Goal: Information Seeking & Learning: Learn about a topic

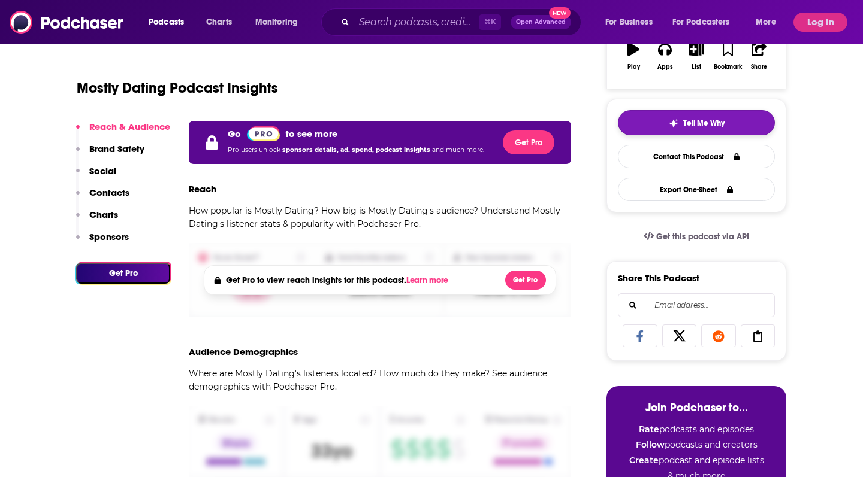
scroll to position [217, 0]
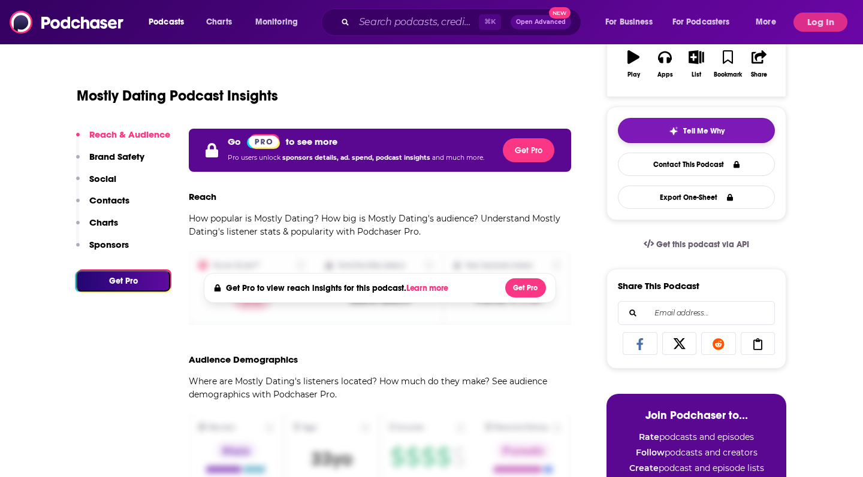
click at [724, 131] on button "Tell Me Why" at bounding box center [696, 130] width 157 height 25
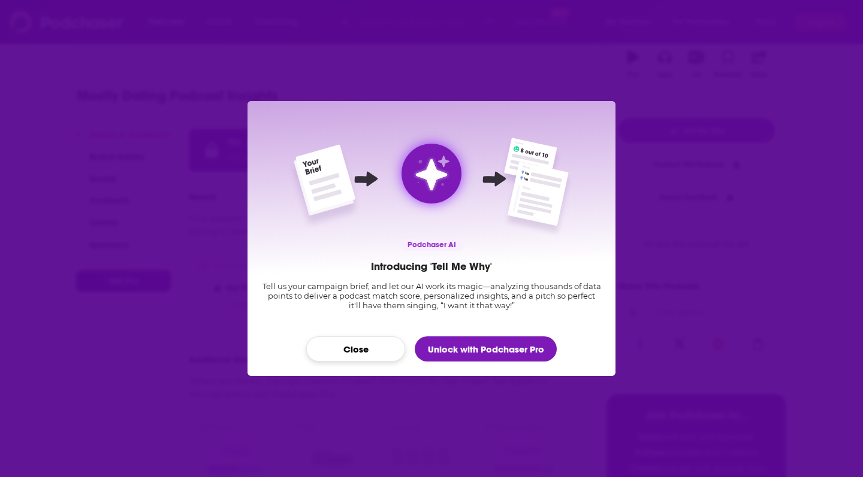
click at [382, 344] on button "Close" at bounding box center [355, 349] width 99 height 25
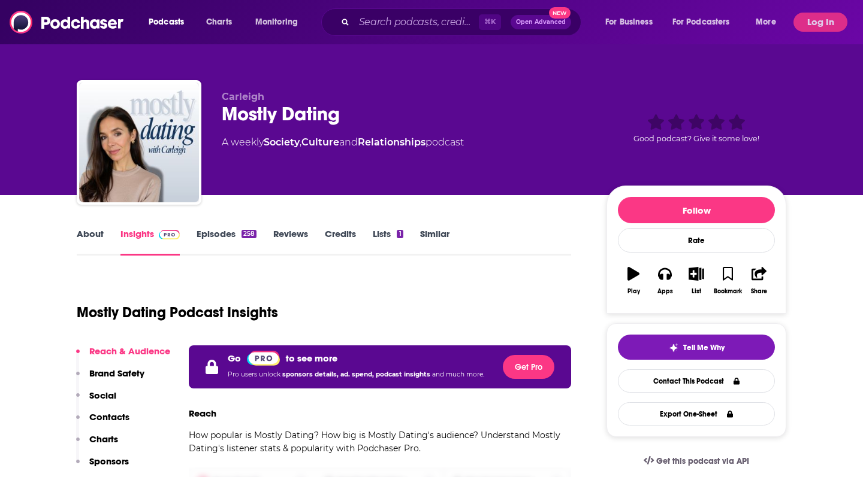
scroll to position [217, 0]
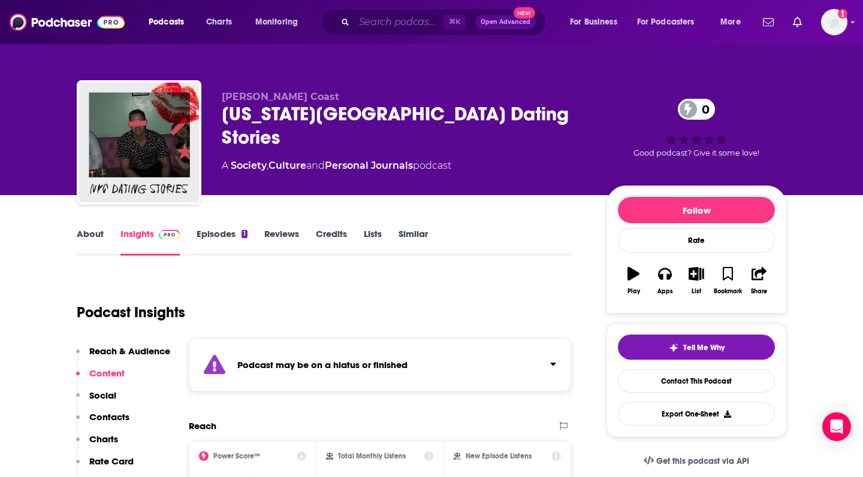
click at [392, 24] on input "Search podcasts, credits, & more..." at bounding box center [398, 22] width 89 height 19
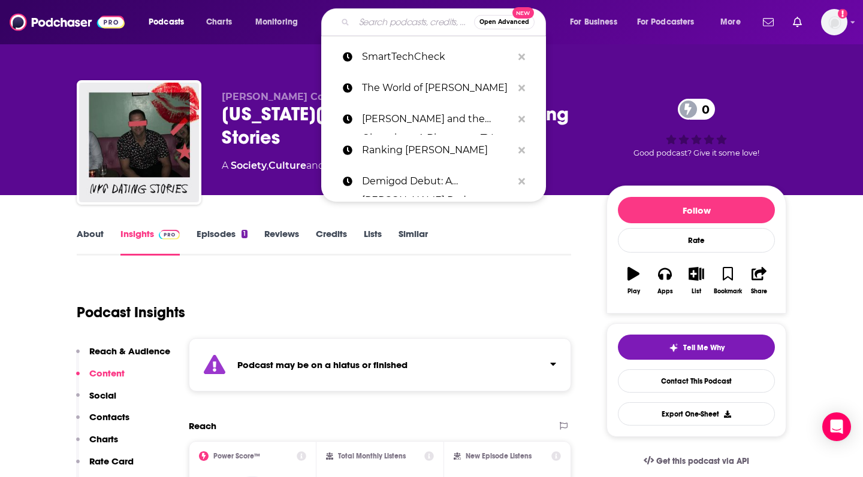
paste input "Mostly Dating"
type input "Mostly Dating"
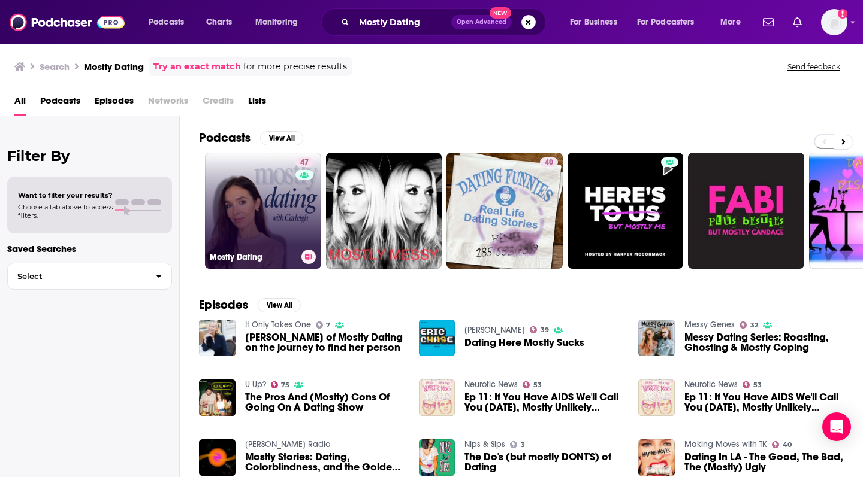
click at [241, 204] on link "47 Mostly Dating" at bounding box center [263, 211] width 116 height 116
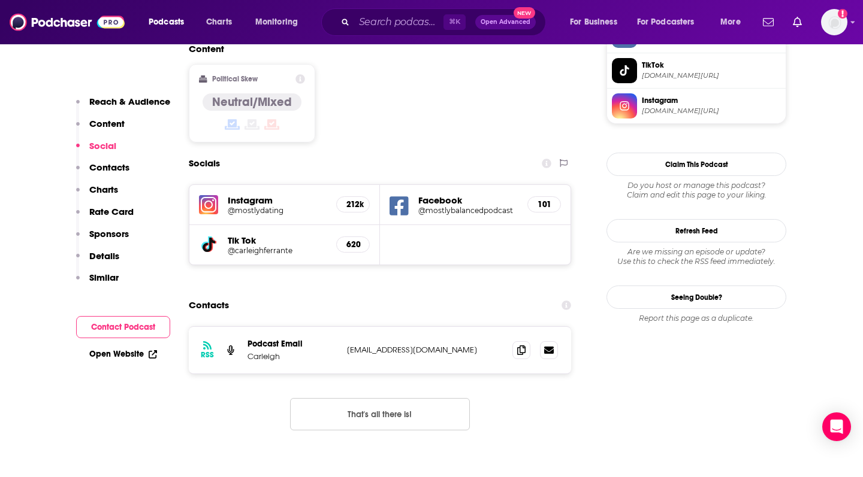
scroll to position [1008, 0]
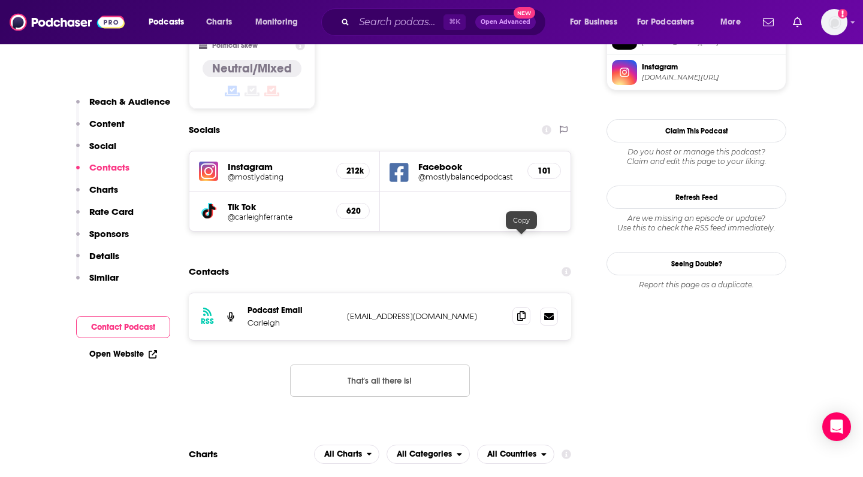
click at [524, 312] on icon at bounding box center [521, 317] width 8 height 10
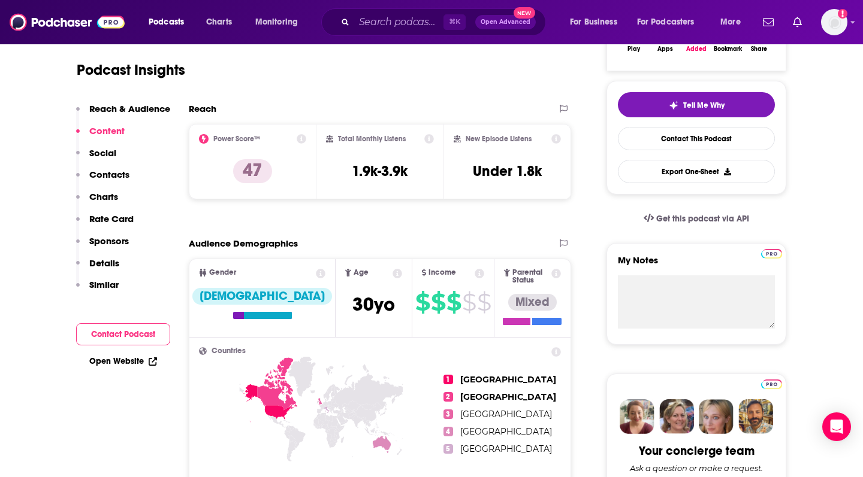
scroll to position [214, 0]
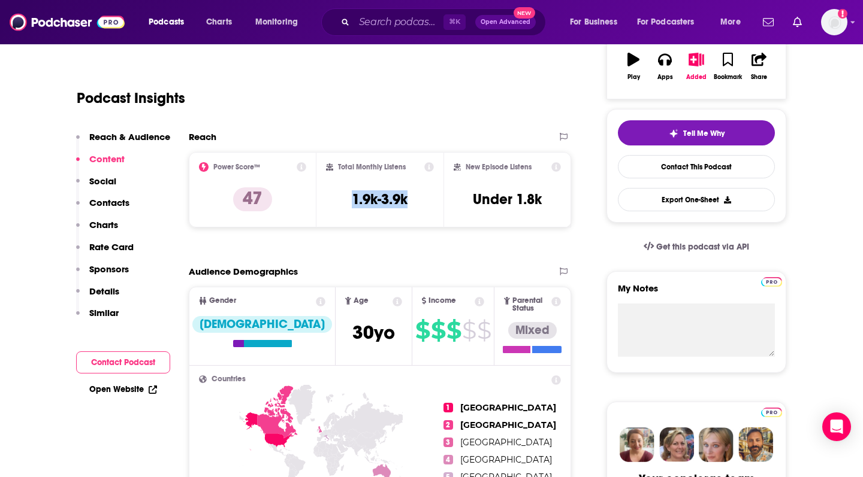
copy h3 "1.9k-3.9k"
drag, startPoint x: 345, startPoint y: 196, endPoint x: 419, endPoint y: 197, distance: 73.7
click at [419, 197] on div "Total Monthly Listens 1.9k-3.9k" at bounding box center [380, 189] width 108 height 55
copy h3 "Under 1.8k"
drag, startPoint x: 474, startPoint y: 198, endPoint x: 558, endPoint y: 198, distance: 83.9
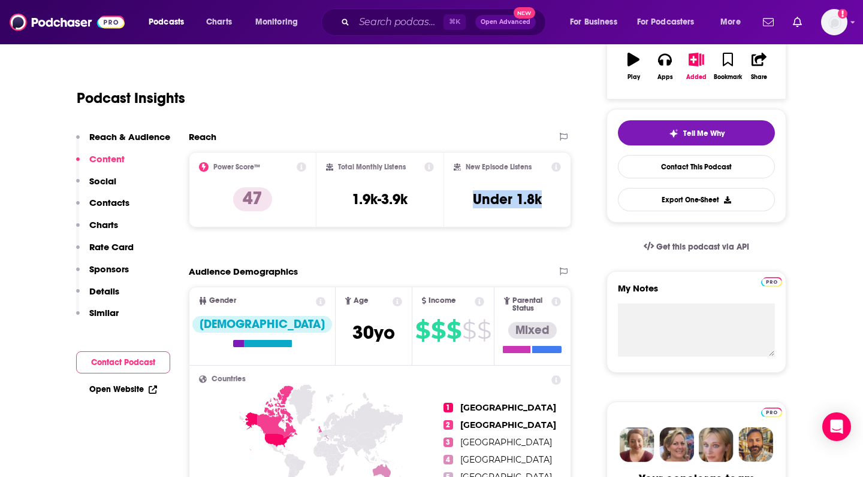
click at [558, 198] on div "New Episode Listens Under 1.8k" at bounding box center [506, 189] width 107 height 55
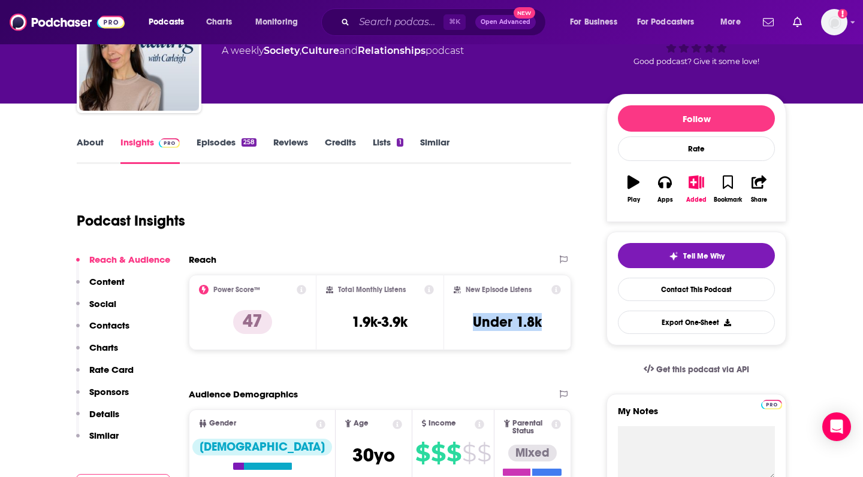
scroll to position [87, 0]
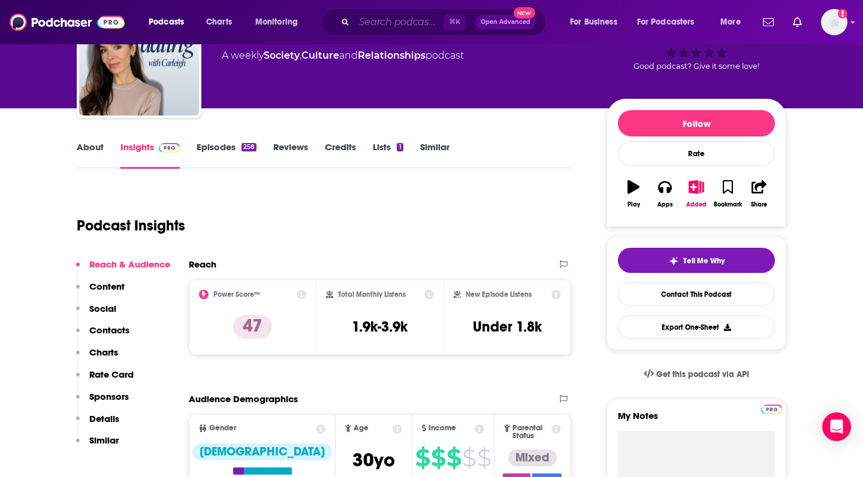
click at [398, 20] on input "Search podcasts, credits, & more..." at bounding box center [398, 22] width 89 height 19
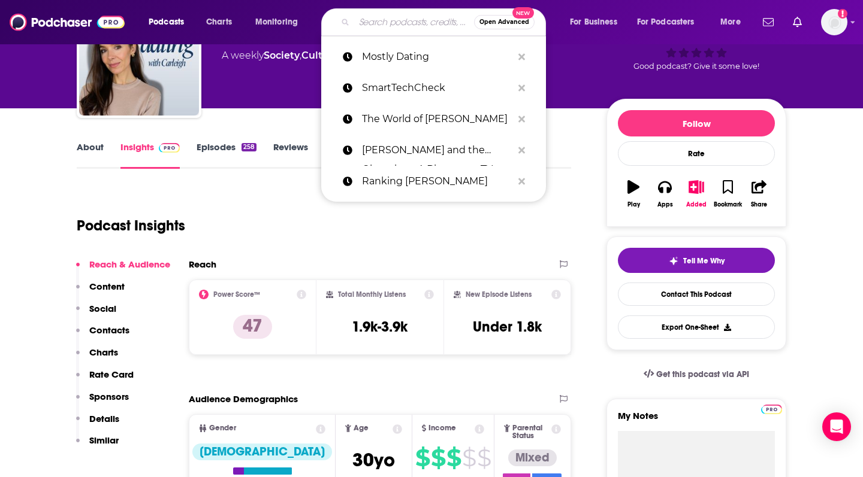
paste input "[US_STATE] Romantic"
type input "[US_STATE] Romantic"
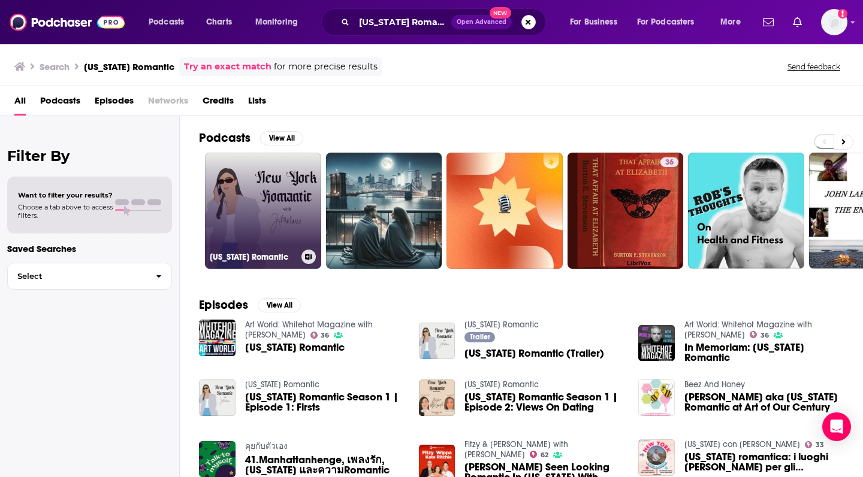
click at [255, 234] on link "[US_STATE] Romantic" at bounding box center [263, 211] width 116 height 116
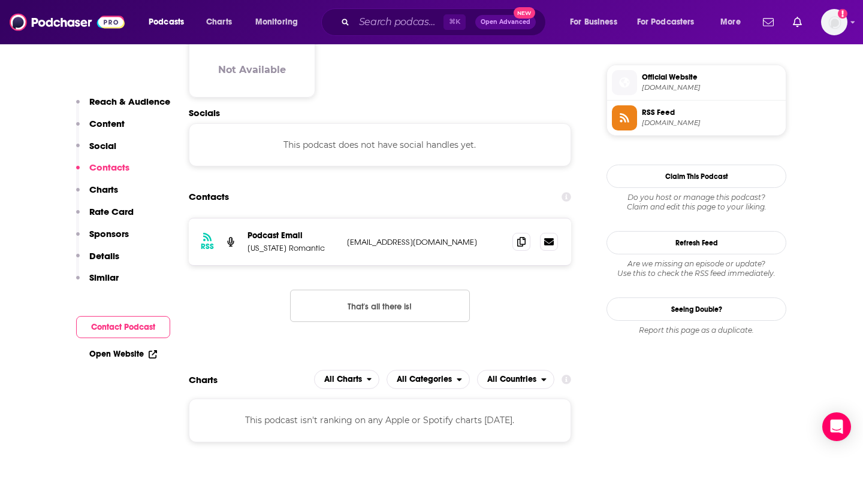
scroll to position [869, 0]
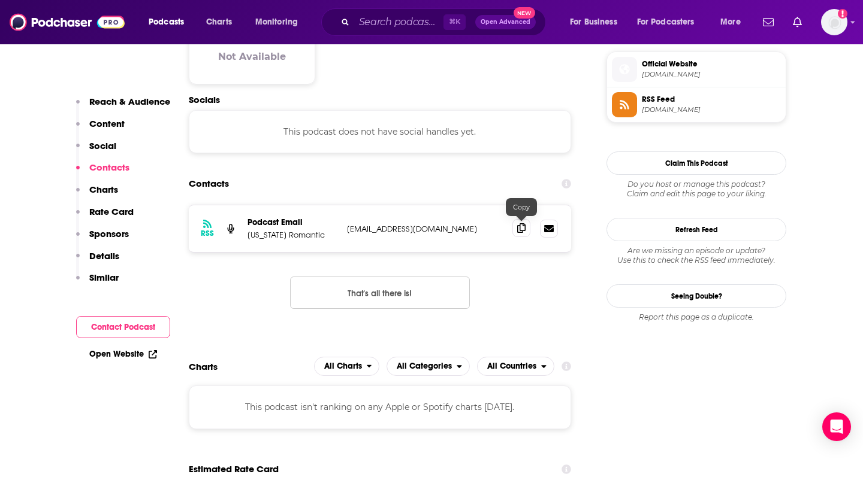
click at [519, 231] on icon at bounding box center [521, 228] width 8 height 10
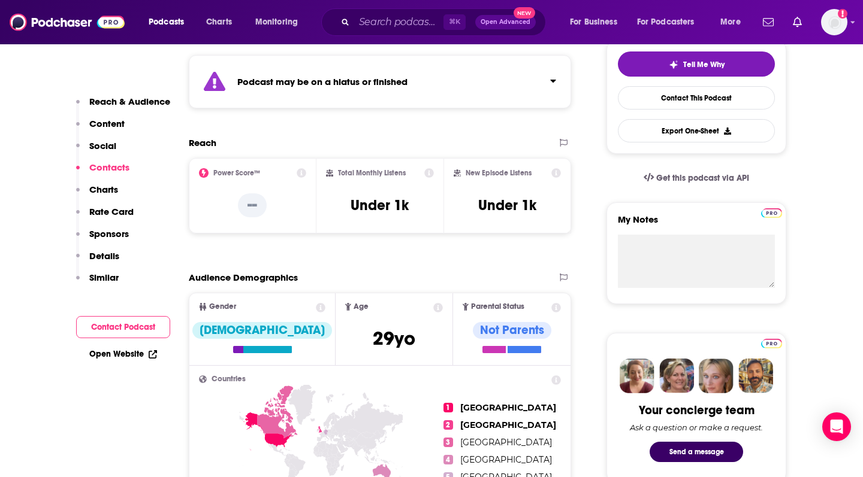
scroll to position [280, 0]
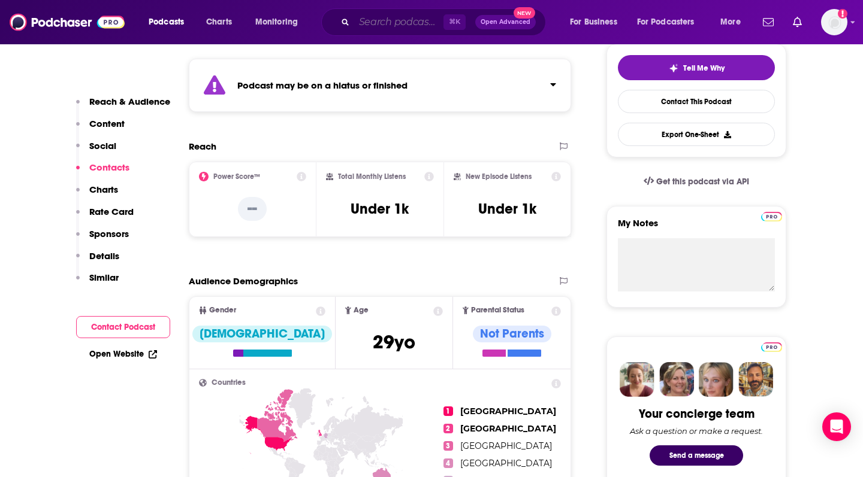
click at [412, 29] on input "Search podcasts, credits, & more..." at bounding box center [398, 22] width 89 height 19
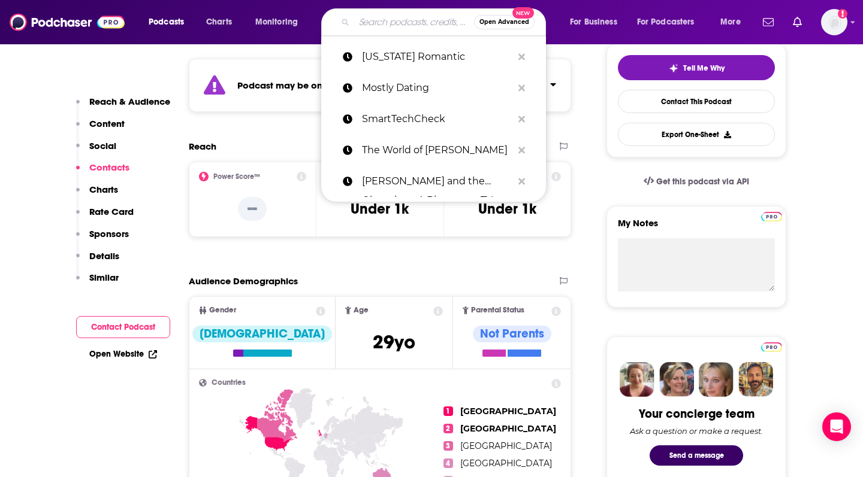
paste input "NYC Dating Chronicles"
type input "NYC Dating Chronicles"
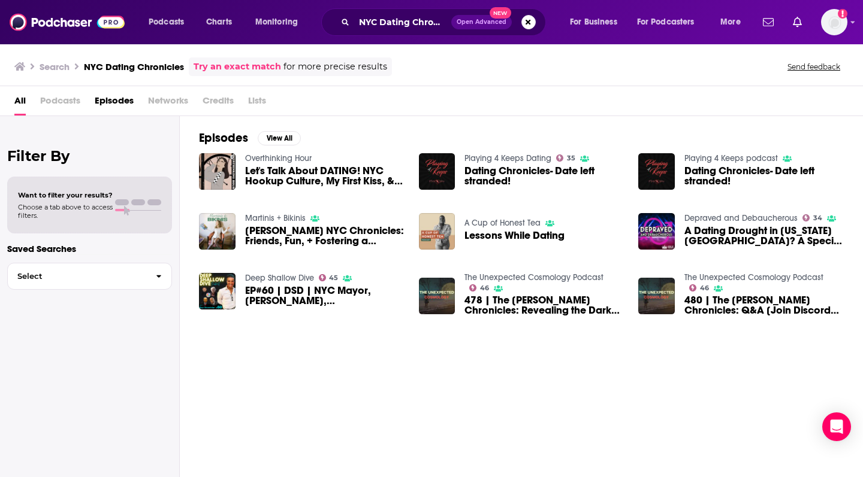
click at [56, 95] on span "Podcasts" at bounding box center [60, 103] width 40 height 25
click at [58, 102] on span "Podcasts" at bounding box center [60, 103] width 40 height 25
click at [388, 19] on input "NYC Dating Chronicles" at bounding box center [402, 22] width 97 height 19
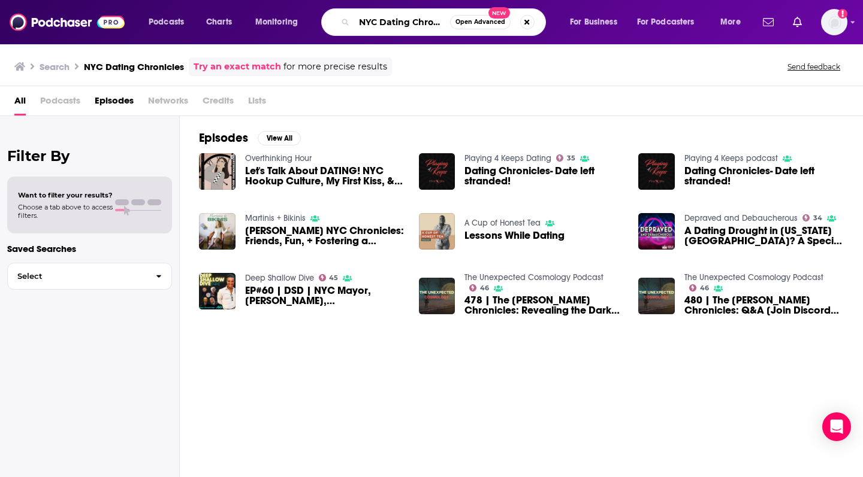
click at [388, 19] on input "NYC Dating Chronicles" at bounding box center [402, 22] width 96 height 19
paste input "Love Stori"
type input "NYC Love Stories"
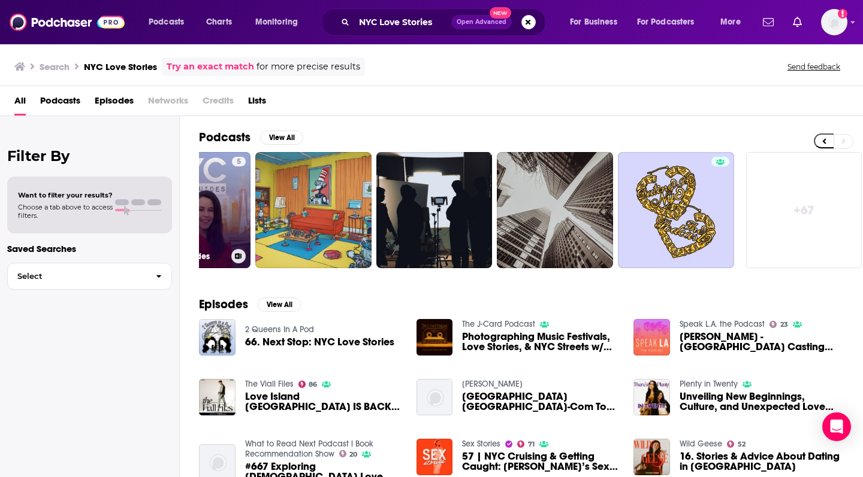
scroll to position [0, 432]
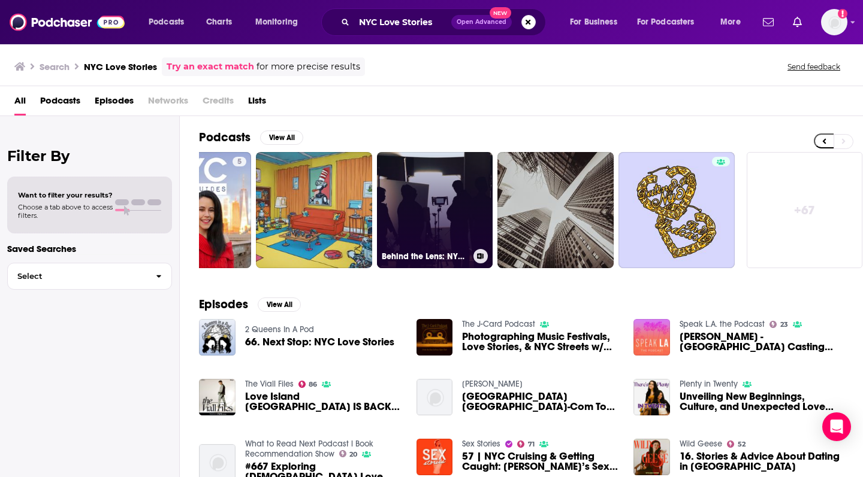
click at [425, 205] on link "Behind the Lens: NYC Creators Unplugged" at bounding box center [435, 210] width 116 height 116
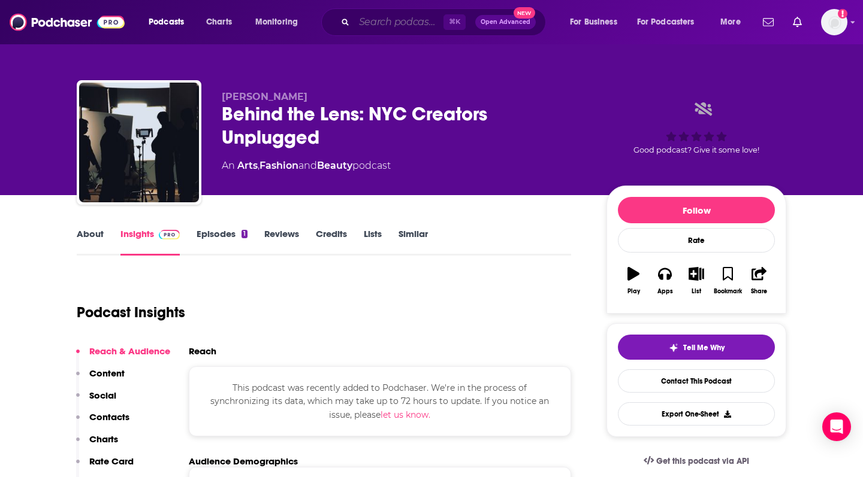
click at [376, 26] on input "Search podcasts, credits, & more..." at bounding box center [398, 22] width 89 height 19
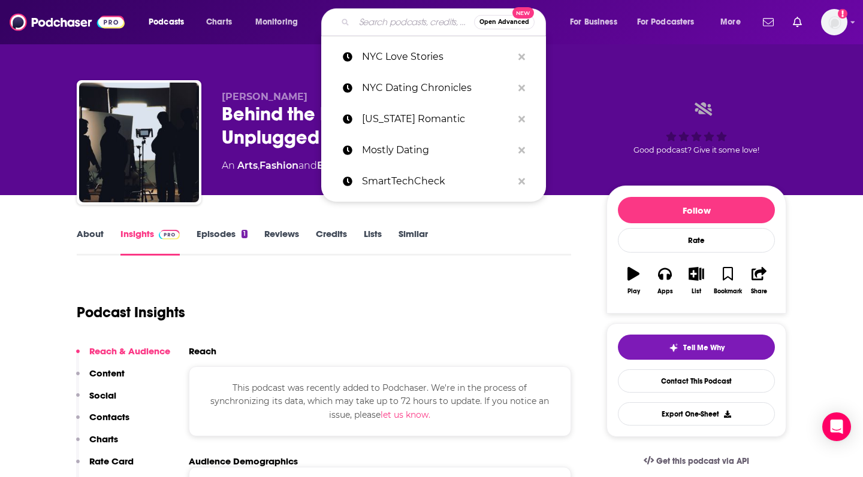
paste input "NYC Singles Spotlight"
type input "NYC Singles Spotlight"
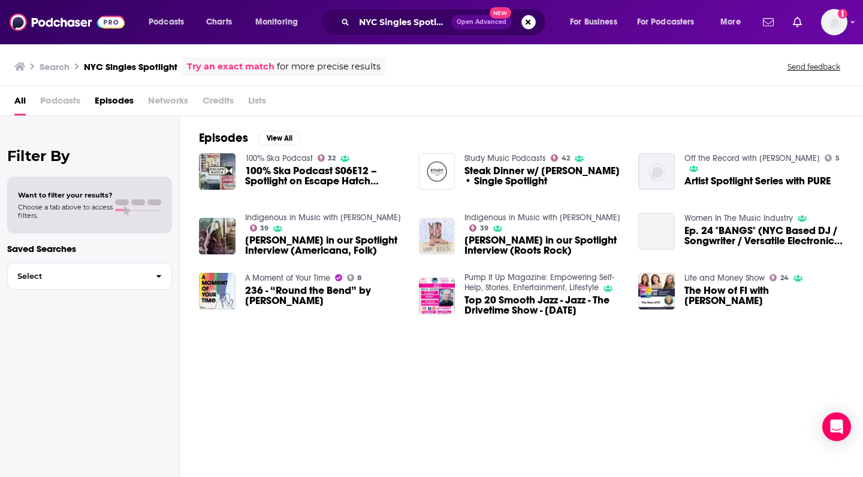
click at [75, 96] on span "Podcasts" at bounding box center [60, 103] width 40 height 25
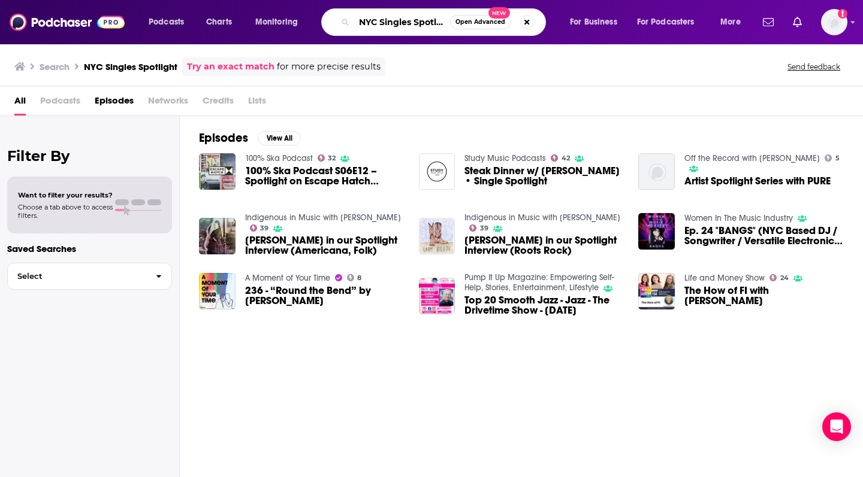
click at [418, 14] on input "NYC Singles Spotlight" at bounding box center [402, 22] width 96 height 19
paste input "[GEOGRAPHIC_DATA] in [GEOGRAPHIC_DATA]"
type input "[GEOGRAPHIC_DATA] in [GEOGRAPHIC_DATA]"
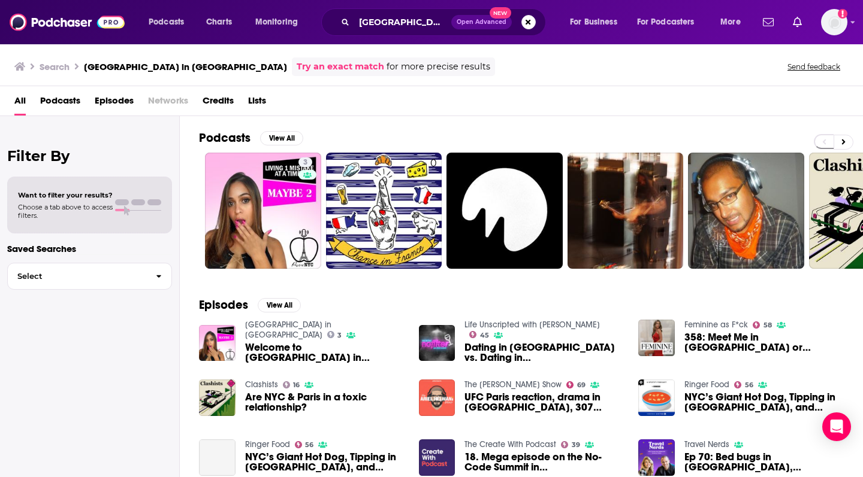
click at [214, 346] on img "Welcome to Paris in NYC!" at bounding box center [217, 343] width 37 height 37
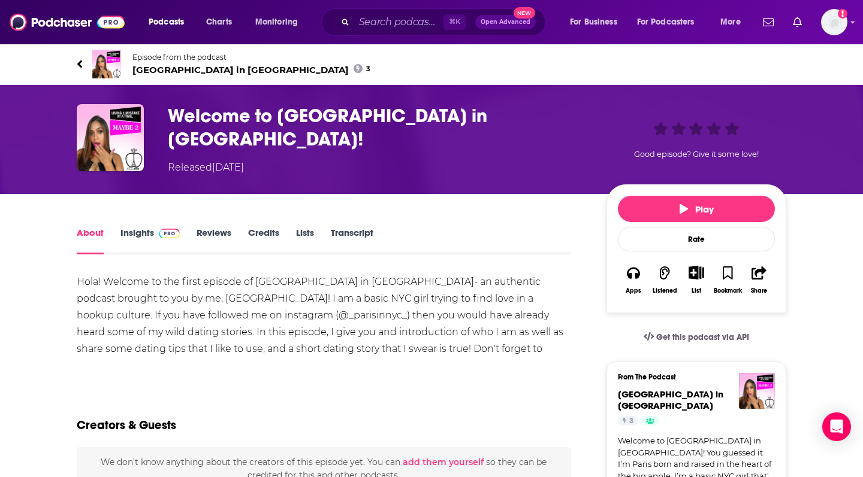
click at [135, 228] on link "Insights" at bounding box center [149, 241] width 59 height 28
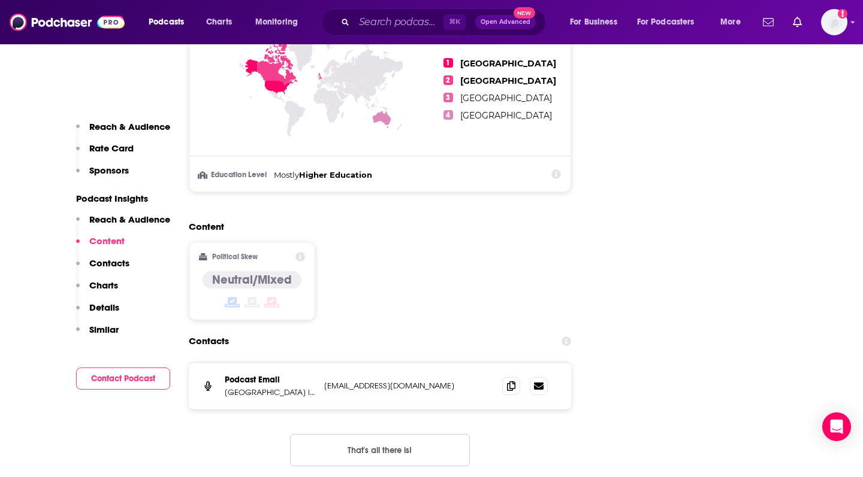
scroll to position [1154, 0]
click at [509, 380] on icon at bounding box center [511, 385] width 8 height 10
click at [380, 19] on input "Search podcasts, credits, & more..." at bounding box center [398, 22] width 89 height 19
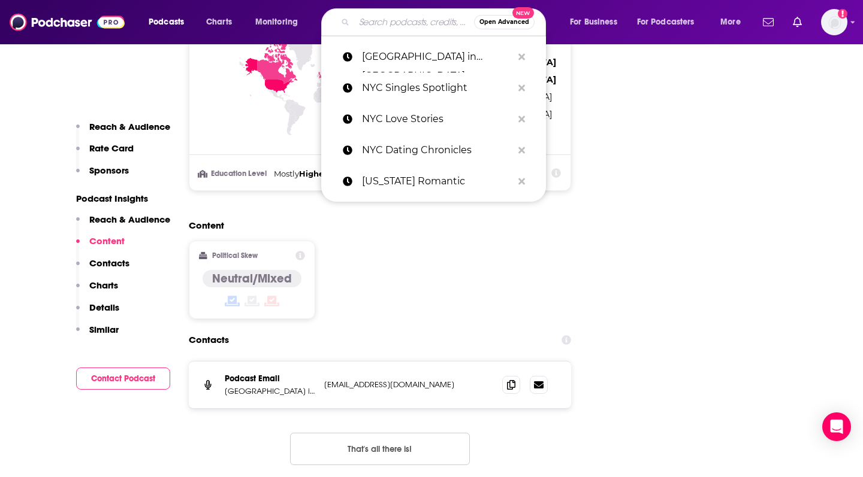
paste input "Relationship Insurance"
type input "Relationship Insurance"
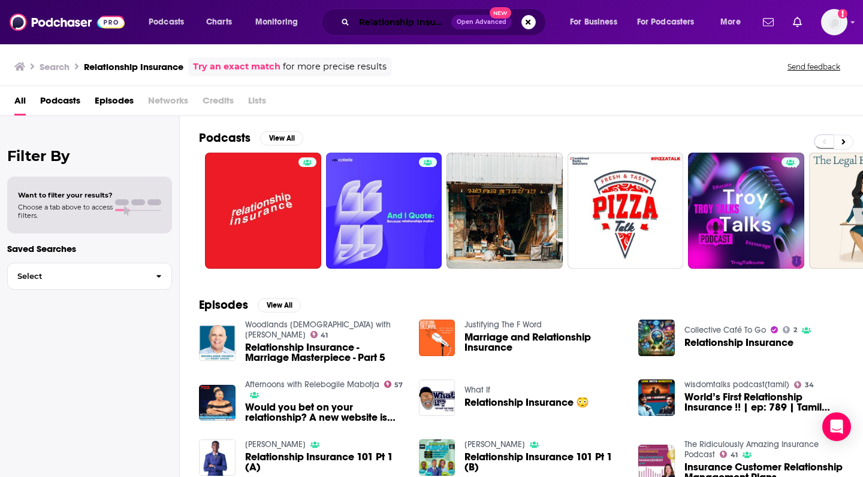
click at [380, 19] on input "Relationship Insurance" at bounding box center [402, 22] width 97 height 19
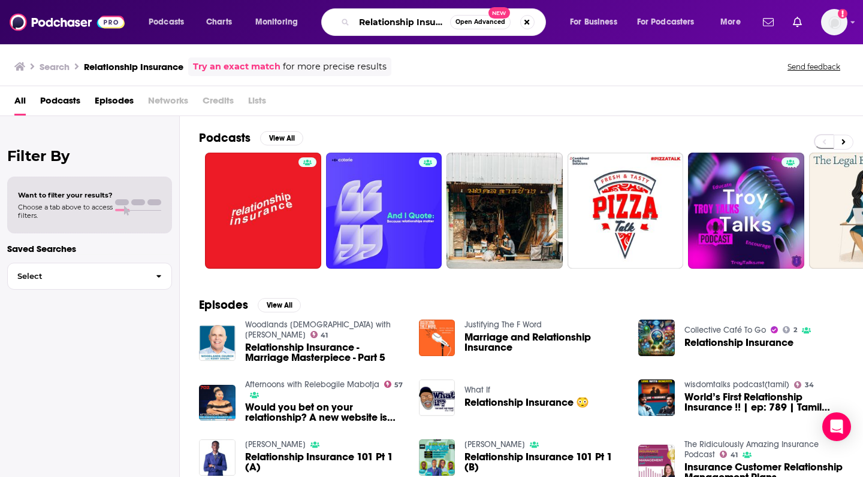
click at [380, 19] on input "Relationship Insurance" at bounding box center [402, 22] width 96 height 19
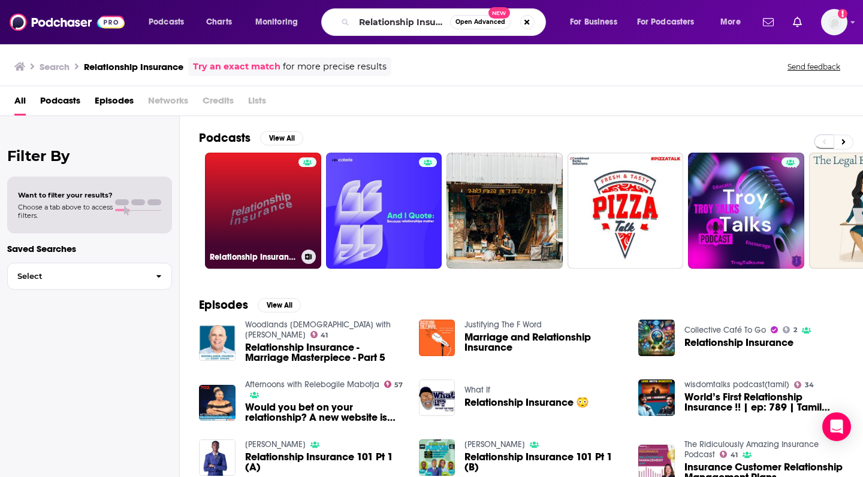
click at [249, 232] on link "Relationship Insurance" at bounding box center [263, 211] width 116 height 116
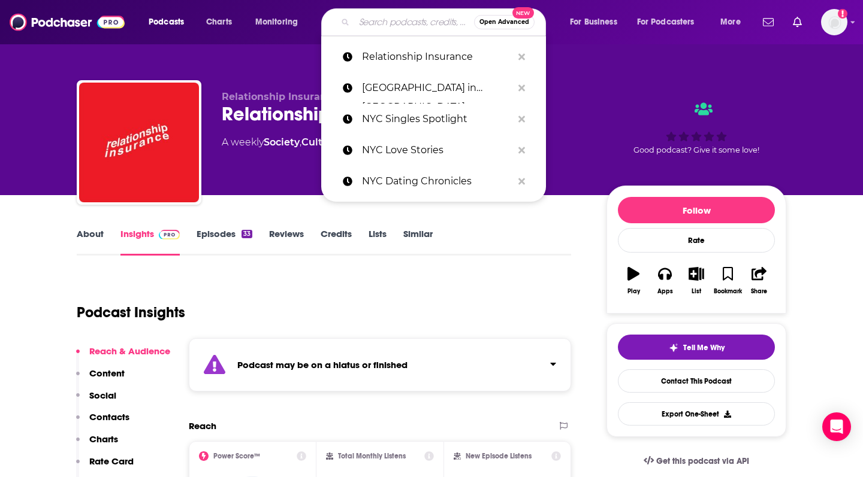
click at [406, 23] on input "Search podcasts, credits, & more..." at bounding box center [414, 22] width 120 height 19
paste input "Situationships Podcast"
type input "Situationships Podcast"
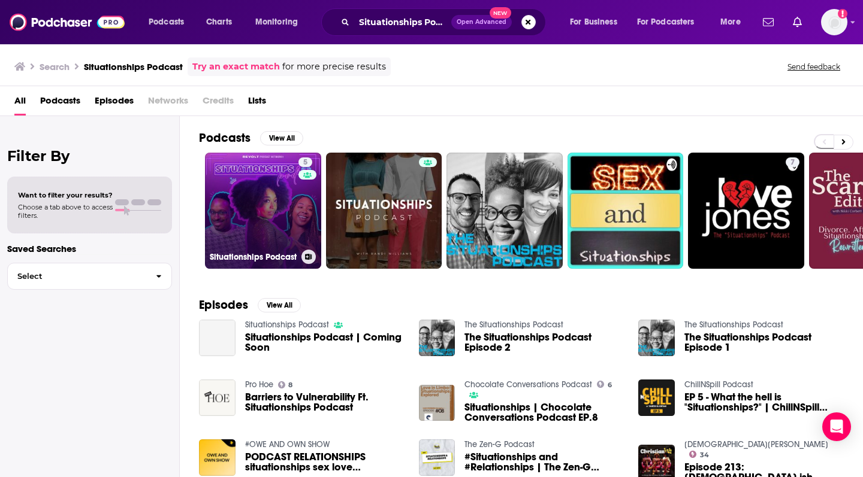
click at [288, 215] on link "5 Situationships Podcast" at bounding box center [263, 211] width 116 height 116
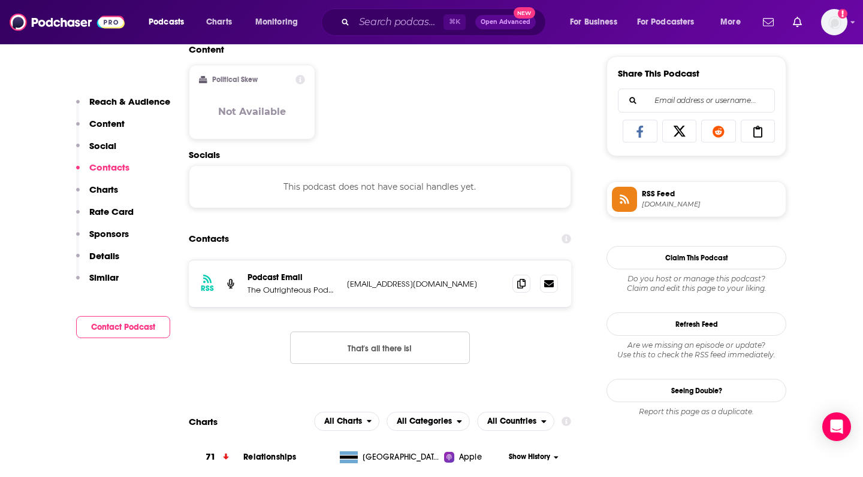
scroll to position [809, 0]
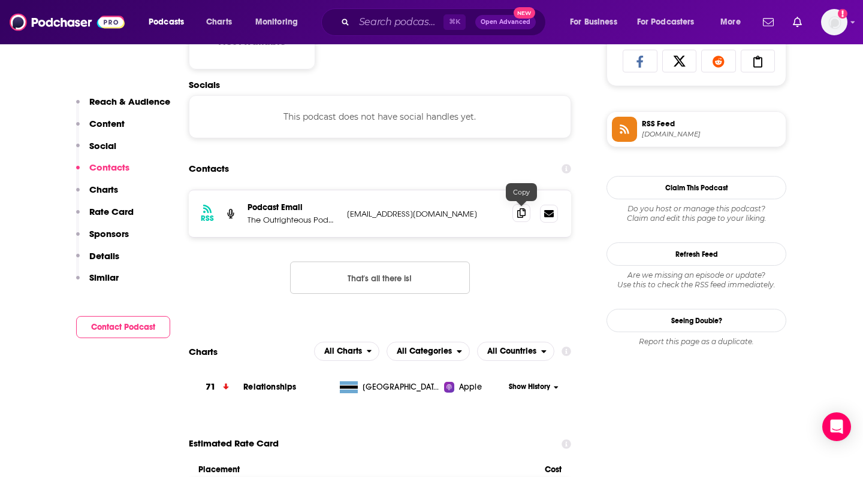
click at [522, 214] on icon at bounding box center [521, 213] width 8 height 10
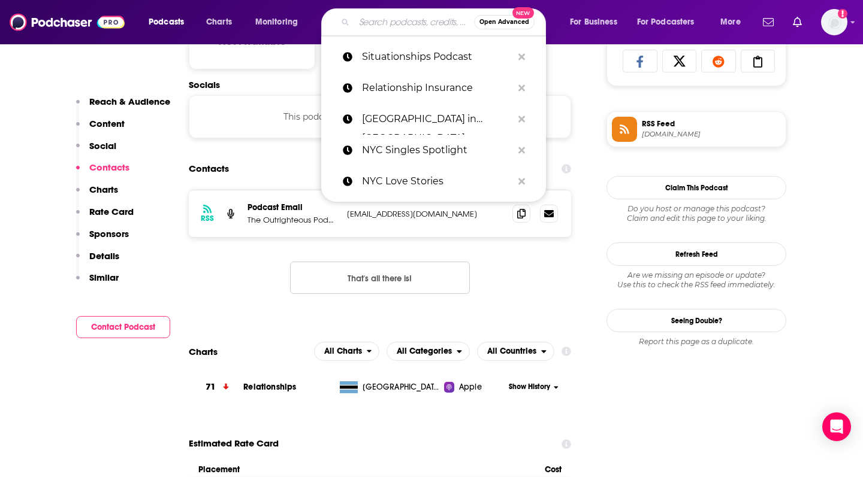
click at [380, 22] on input "Search podcasts, credits, & more..." at bounding box center [414, 22] width 120 height 19
paste input "[PERSON_NAME]’s World"
type input "[PERSON_NAME]’s World"
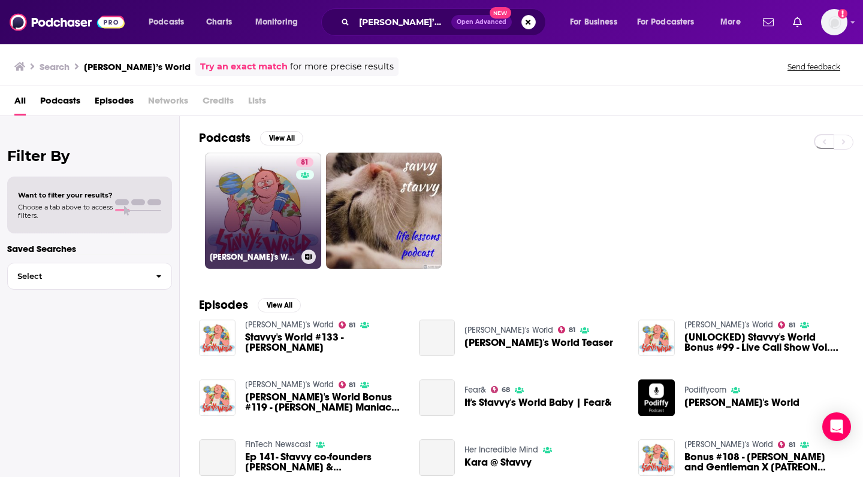
click at [267, 222] on link "81 [PERSON_NAME]'s World" at bounding box center [263, 211] width 116 height 116
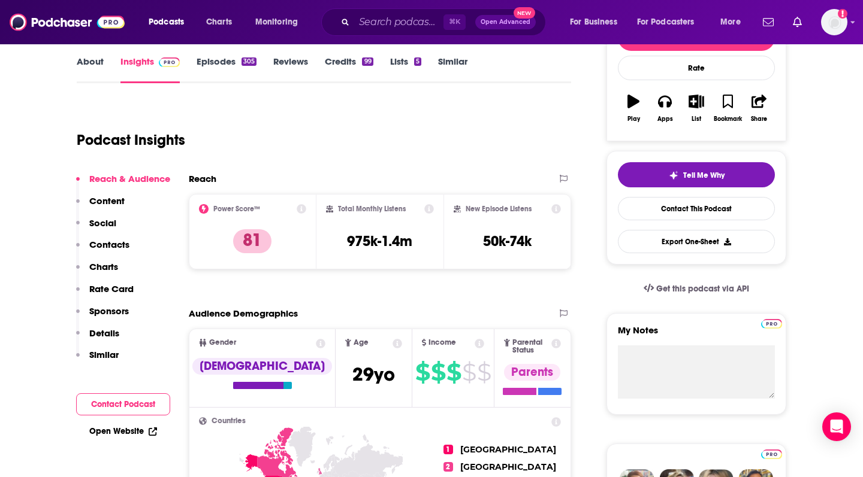
scroll to position [178, 0]
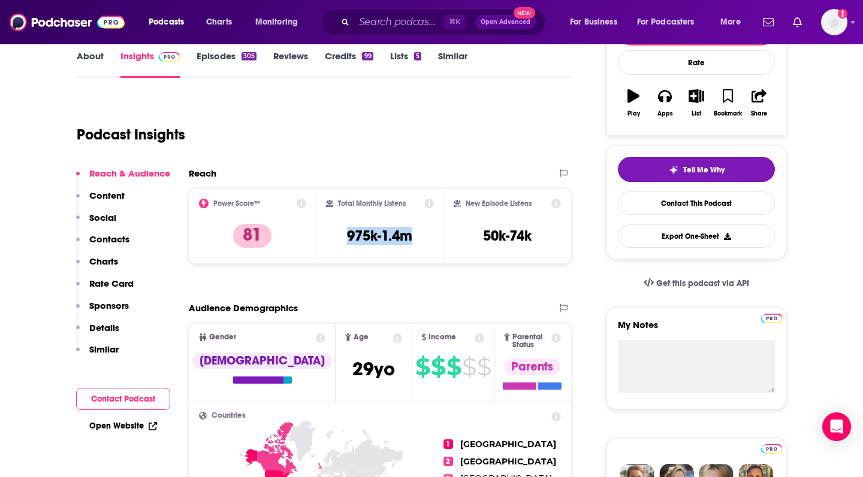
copy h3 "975k-1.4m"
drag, startPoint x: 343, startPoint y: 234, endPoint x: 416, endPoint y: 235, distance: 73.1
click at [416, 235] on div "Total Monthly Listens 975k-1.4m" at bounding box center [380, 226] width 108 height 55
copy h3 "50k-74k"
drag, startPoint x: 476, startPoint y: 235, endPoint x: 532, endPoint y: 235, distance: 56.3
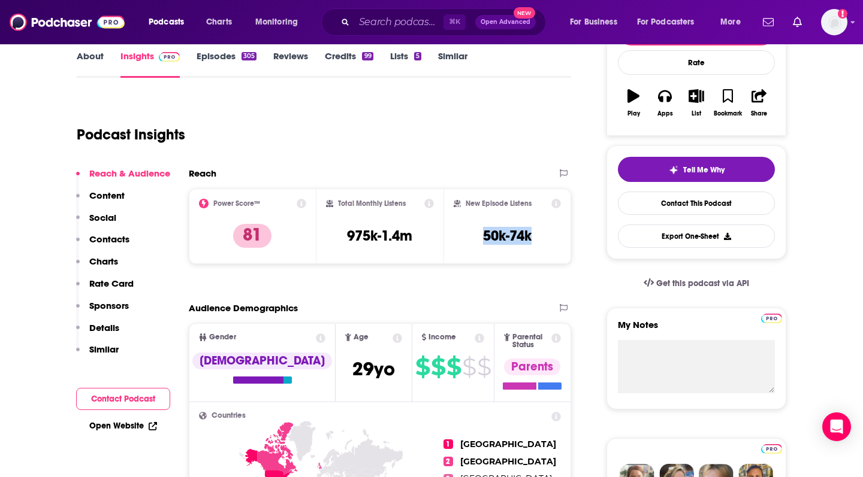
click at [532, 235] on div "New Episode Listens 50k-74k" at bounding box center [506, 226] width 107 height 55
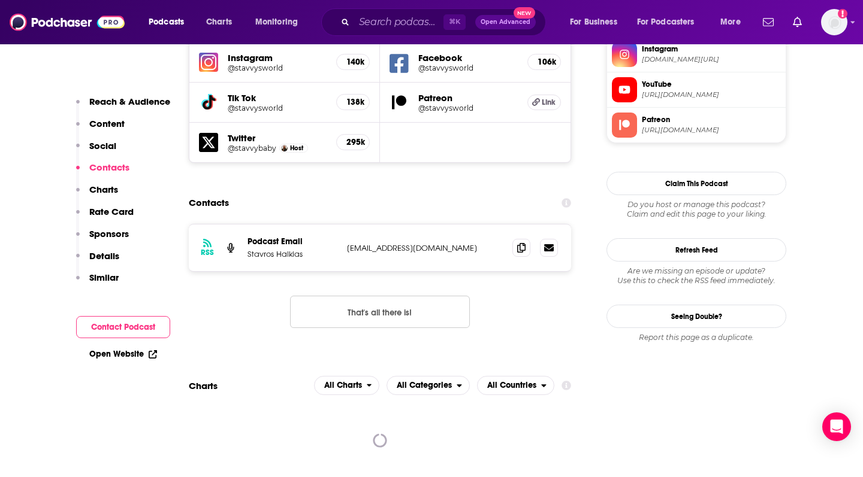
scroll to position [1179, 0]
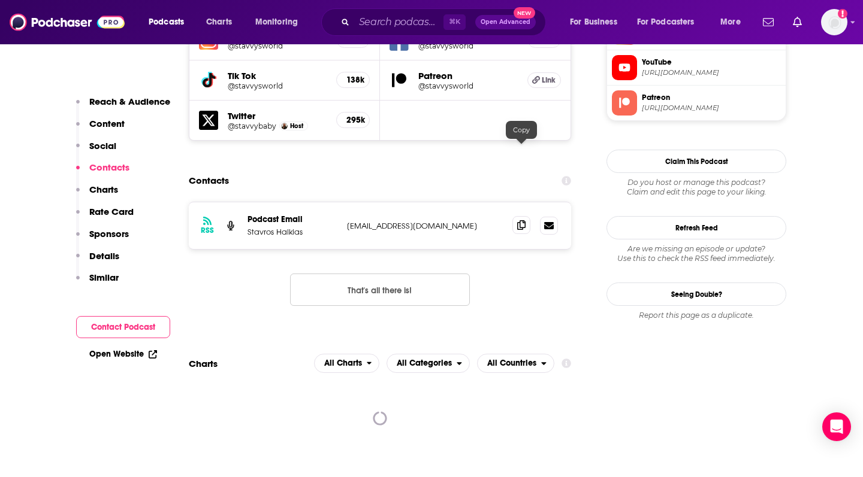
click at [525, 220] on icon at bounding box center [521, 225] width 8 height 10
click at [386, 28] on input "Search podcasts, credits, & more..." at bounding box center [398, 22] width 89 height 19
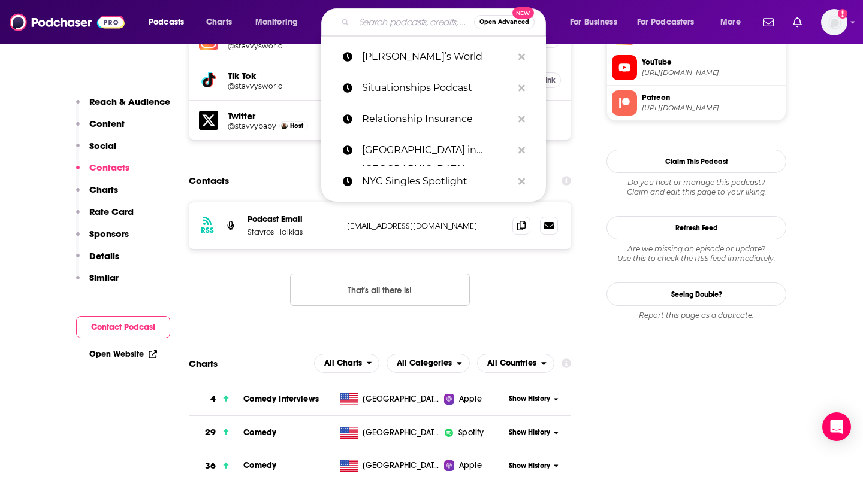
paste input "Straight Outta Flushing"
type input "Straight Outta Flushing"
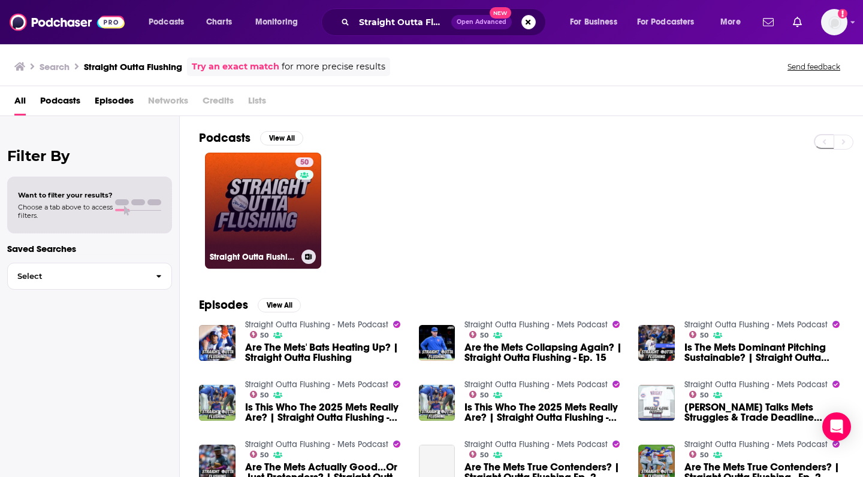
click at [258, 214] on link "50 Straight Outta Flushing - Mets Podcast" at bounding box center [263, 211] width 116 height 116
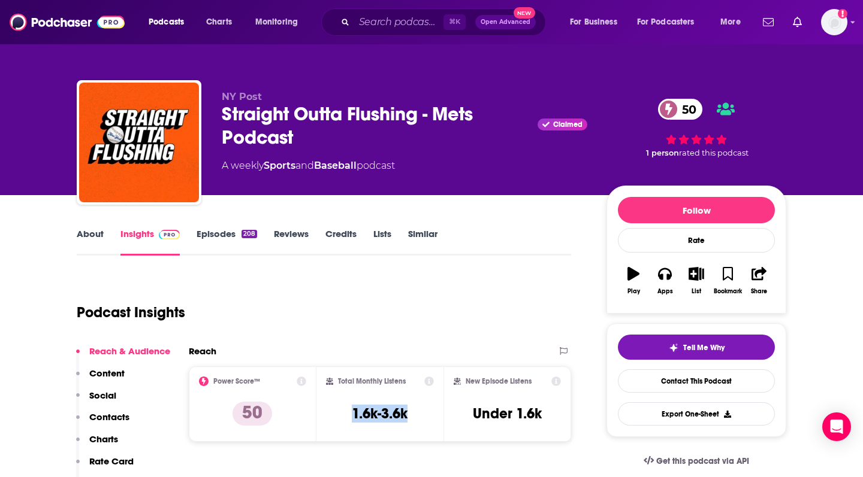
copy h3 "1.6k-3.6k"
drag, startPoint x: 351, startPoint y: 413, endPoint x: 418, endPoint y: 413, distance: 66.5
click at [418, 413] on div "Total Monthly Listens 1.6k-3.6k" at bounding box center [380, 404] width 108 height 55
copy h3 "Under 1.6k"
drag, startPoint x: 462, startPoint y: 414, endPoint x: 546, endPoint y: 414, distance: 83.3
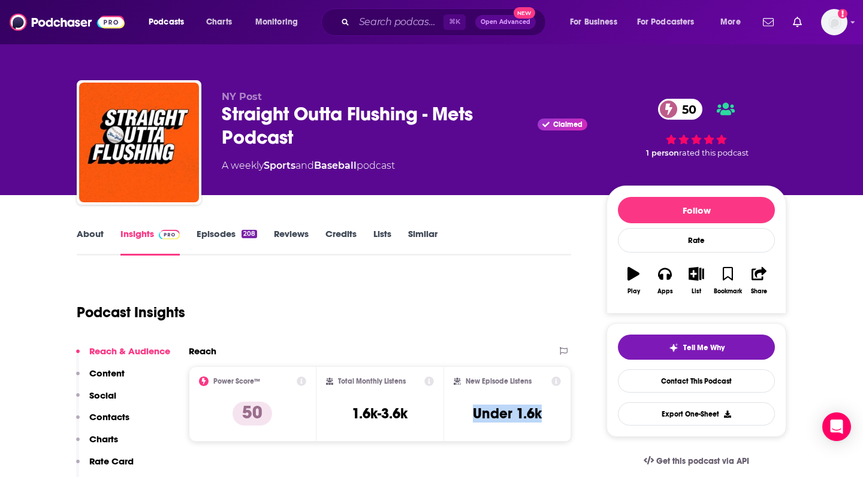
click at [546, 414] on div "New Episode Listens Under 1.6k" at bounding box center [506, 404] width 107 height 55
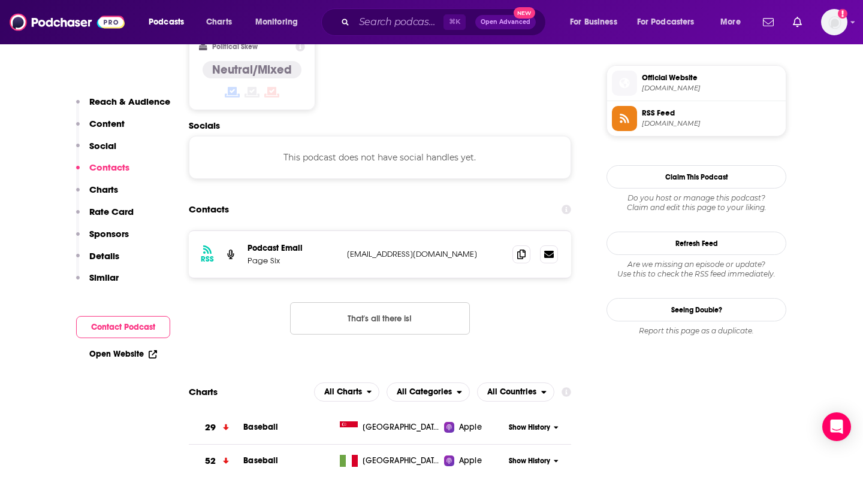
scroll to position [964, 0]
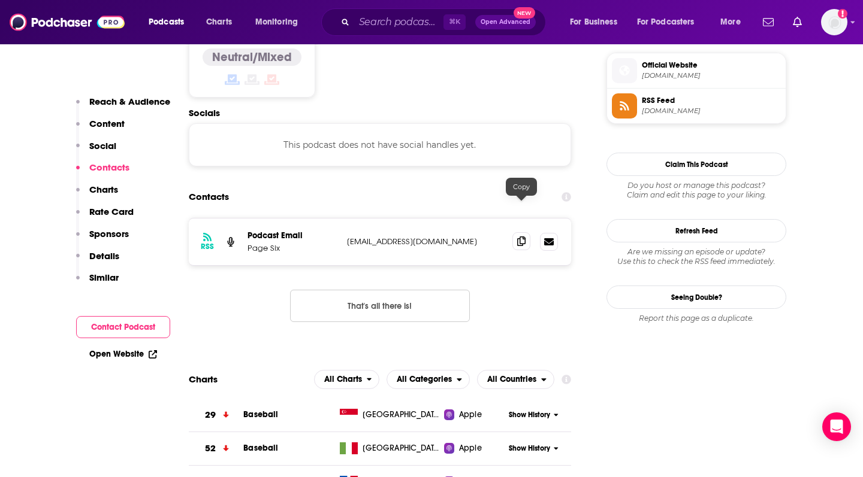
click at [521, 237] on icon at bounding box center [521, 242] width 8 height 10
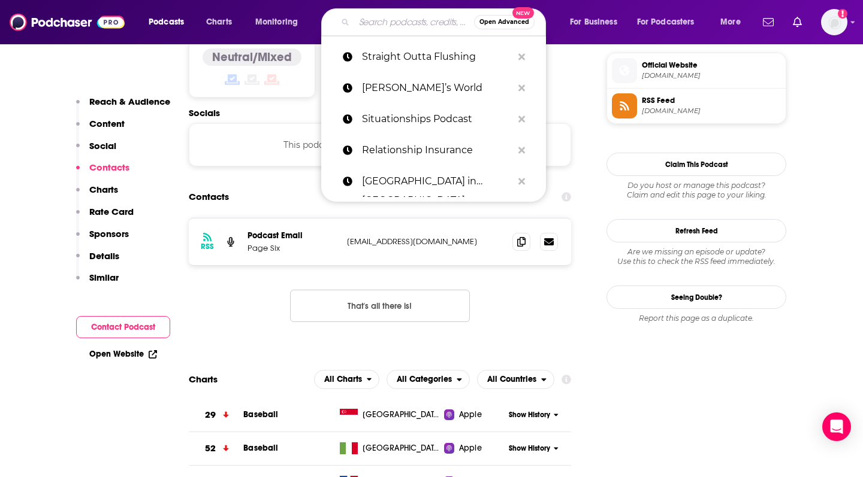
click at [394, 23] on input "Search podcasts, credits, & more..." at bounding box center [414, 22] width 120 height 19
paste input "The Bowery Boys"
type input "The Bowery Boys"
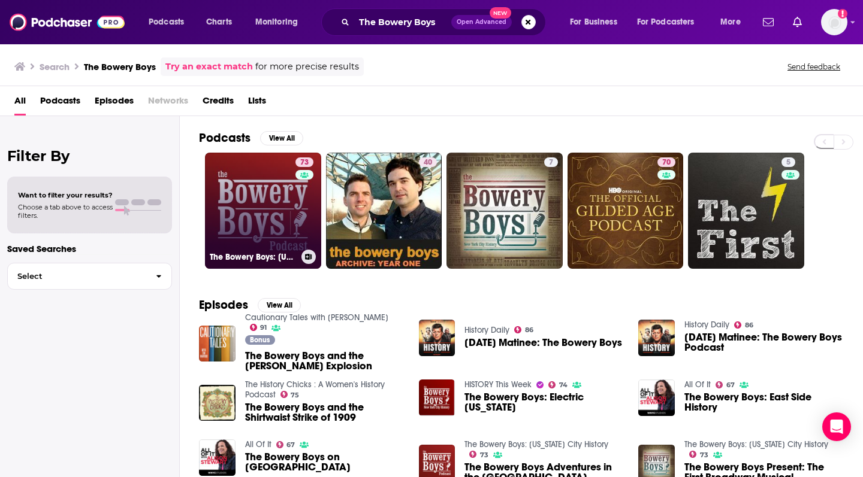
click at [251, 228] on link "73 The Bowery Boys: [US_STATE] City History" at bounding box center [263, 211] width 116 height 116
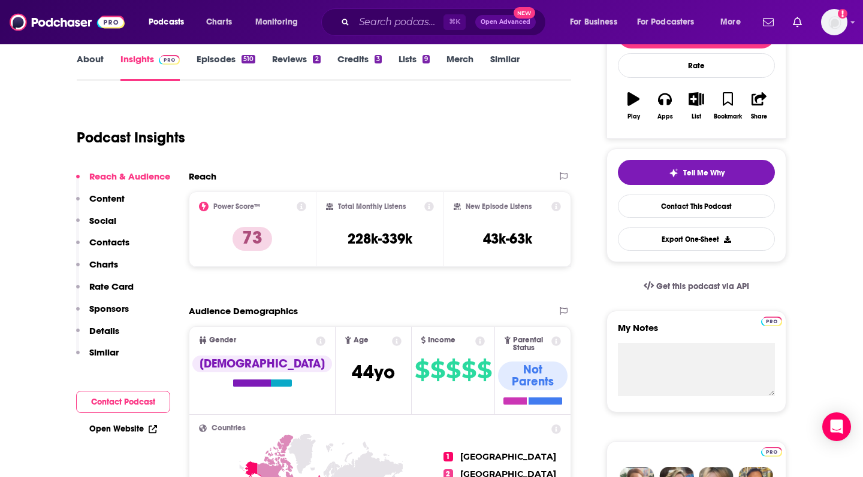
scroll to position [176, 0]
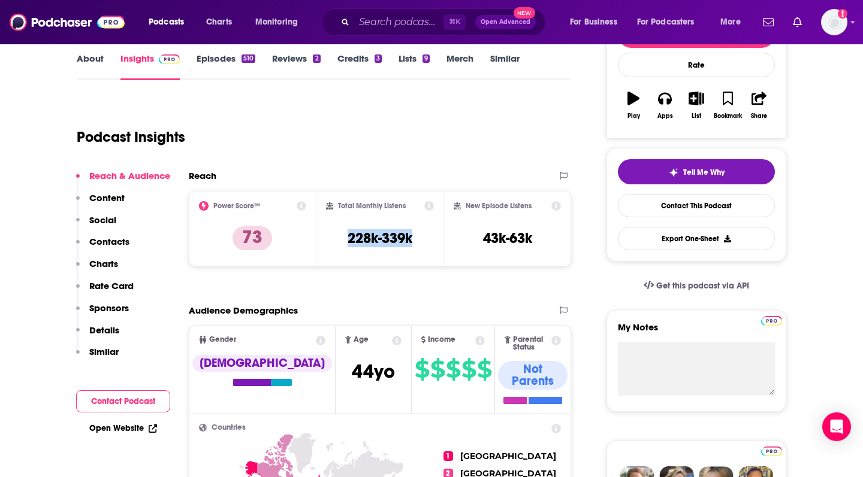
copy h3 "228k-339k"
drag, startPoint x: 341, startPoint y: 234, endPoint x: 419, endPoint y: 235, distance: 77.9
click at [419, 235] on div "Total Monthly Listens 228k-339k" at bounding box center [380, 228] width 108 height 55
copy h3 "43k-63k"
drag, startPoint x: 483, startPoint y: 238, endPoint x: 538, endPoint y: 239, distance: 55.1
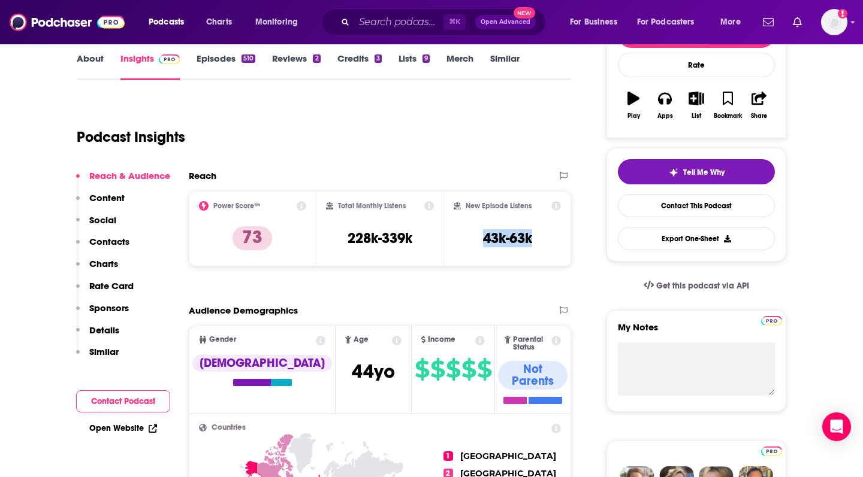
click at [538, 239] on div "New Episode Listens 43k-63k" at bounding box center [506, 228] width 107 height 55
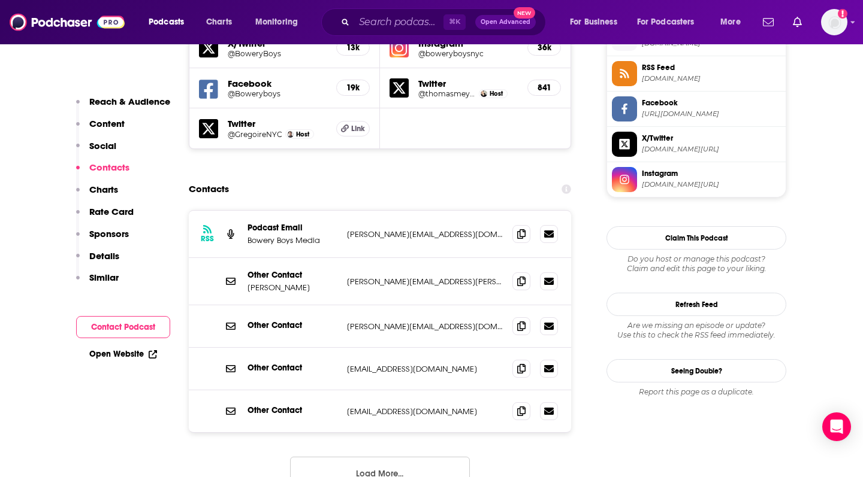
scroll to position [1118, 0]
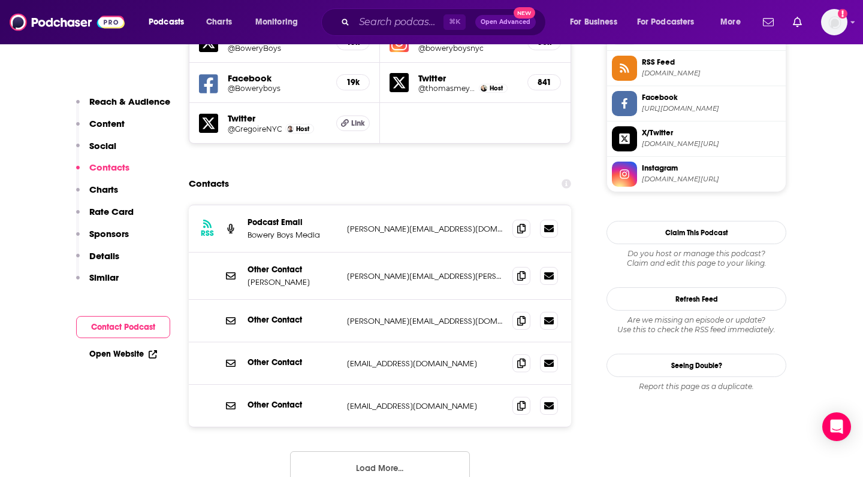
click at [383, 452] on button "Load More..." at bounding box center [380, 468] width 180 height 32
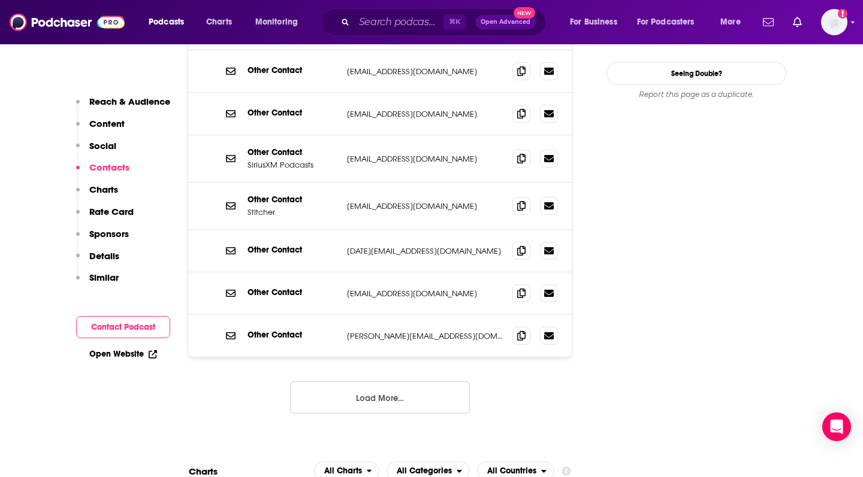
scroll to position [1415, 0]
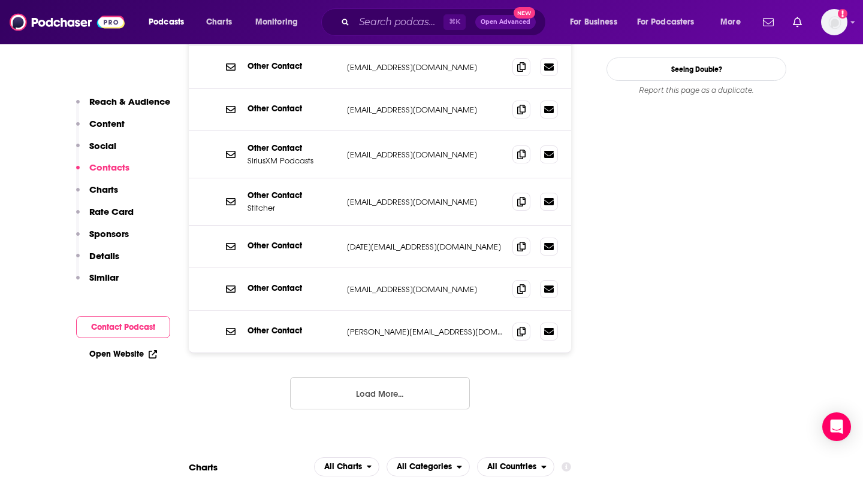
click at [372, 377] on button "Load More..." at bounding box center [380, 393] width 180 height 32
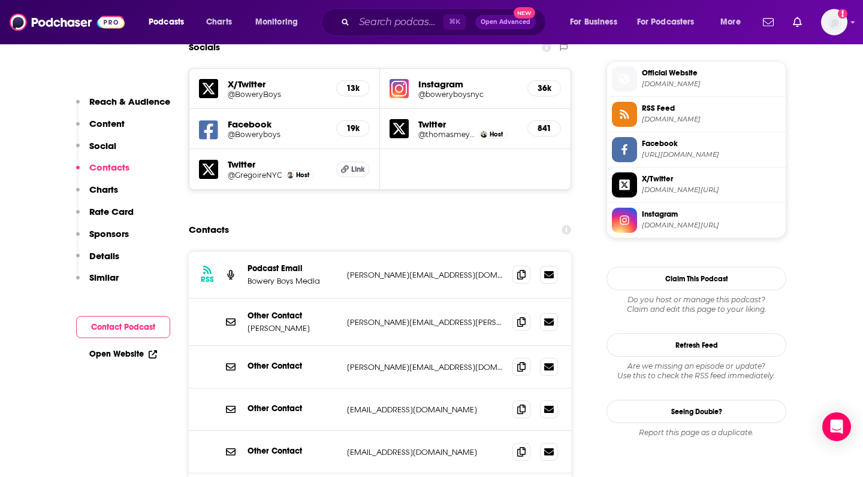
scroll to position [1056, 0]
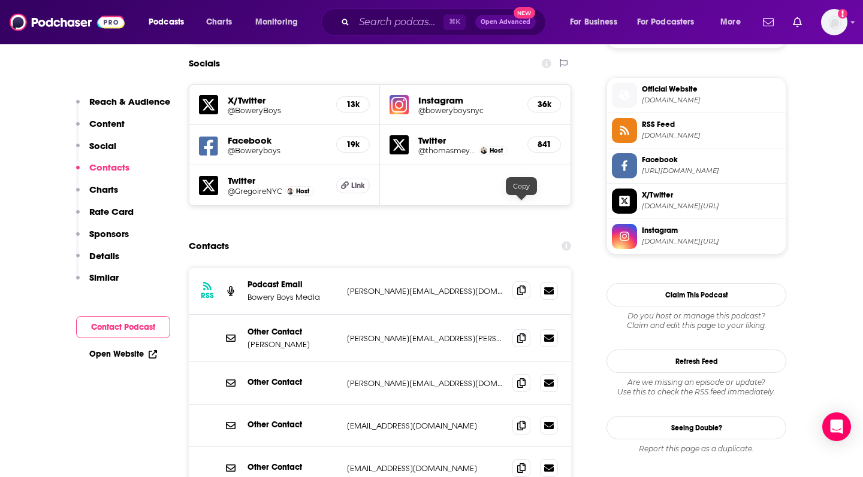
click at [522, 286] on icon at bounding box center [521, 291] width 8 height 10
click at [521, 333] on icon at bounding box center [521, 338] width 8 height 10
click at [517, 378] on icon at bounding box center [521, 383] width 8 height 10
click at [521, 421] on icon at bounding box center [521, 426] width 8 height 10
click at [527, 459] on span at bounding box center [521, 468] width 18 height 18
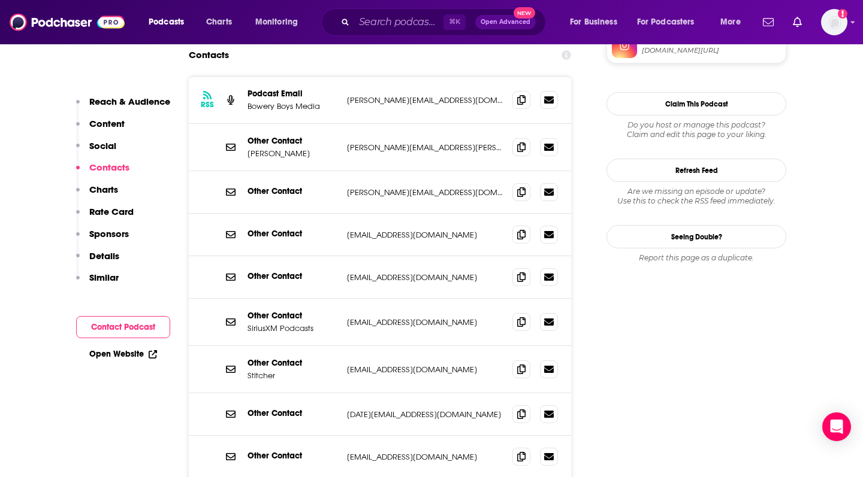
scroll to position [1250, 0]
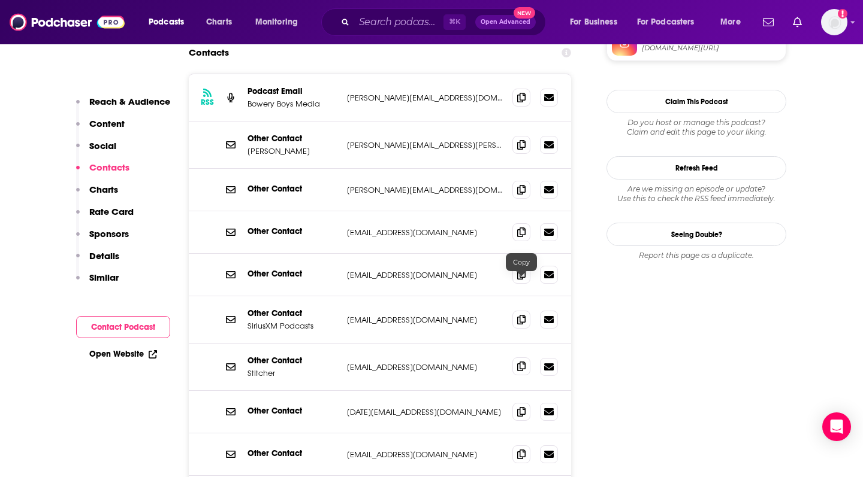
click at [518, 362] on icon at bounding box center [521, 367] width 8 height 10
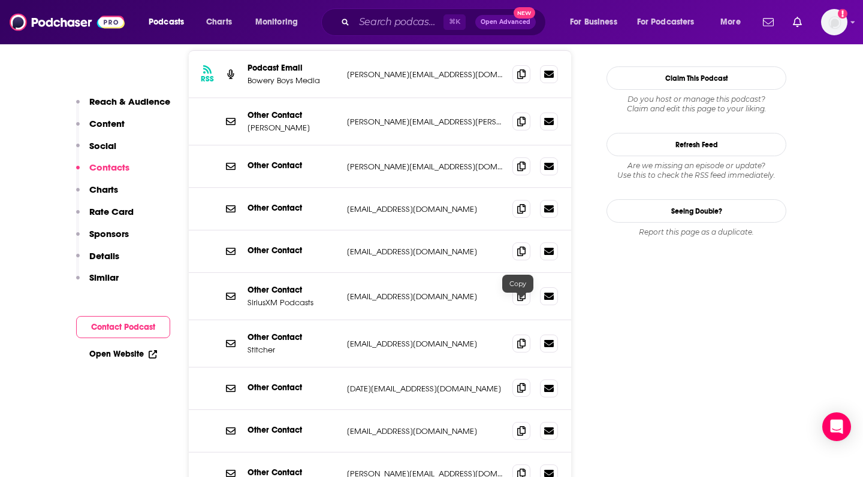
click at [518, 383] on icon at bounding box center [521, 388] width 8 height 10
click at [521, 426] on icon at bounding box center [521, 431] width 8 height 10
click at [518, 468] on icon at bounding box center [521, 473] width 8 height 10
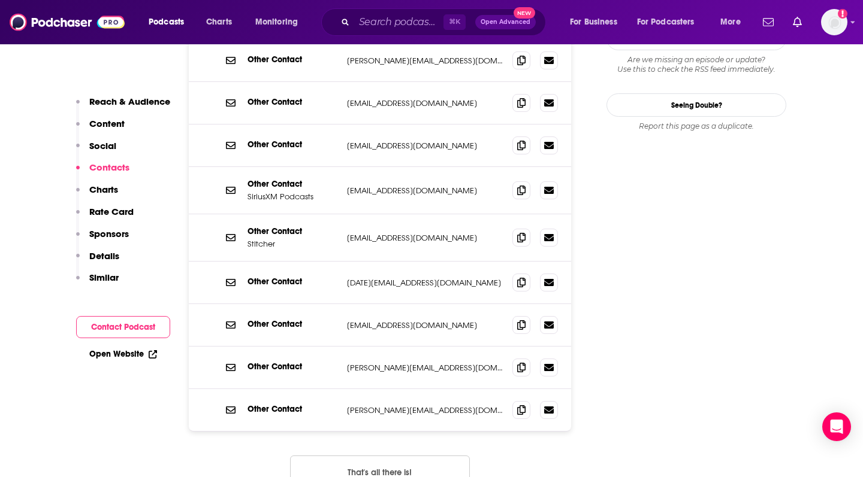
scroll to position [1380, 0]
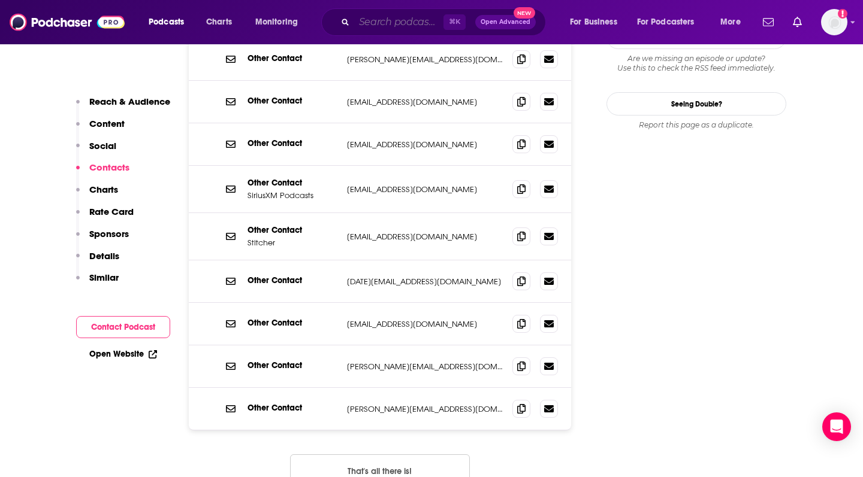
click at [389, 26] on input "Search podcasts, credits, & more..." at bounding box center [398, 22] width 89 height 19
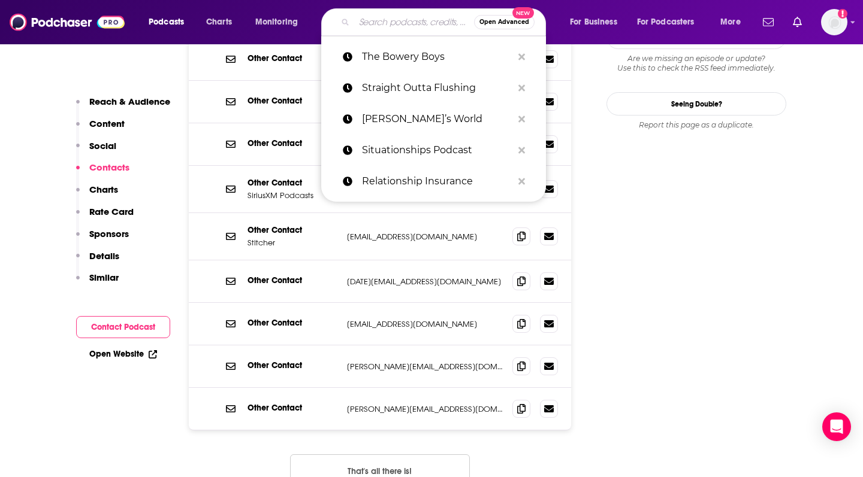
paste input "The Dating Chronicles"
type input "The Dating Chronicles"
